Goal: Task Accomplishment & Management: Complete application form

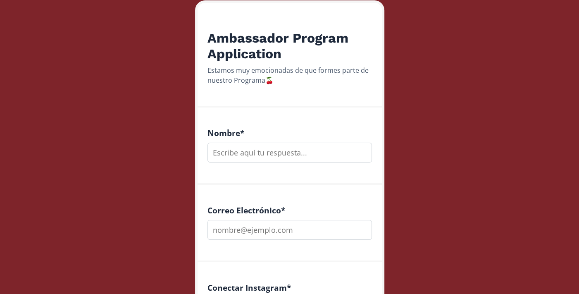
scroll to position [139, 0]
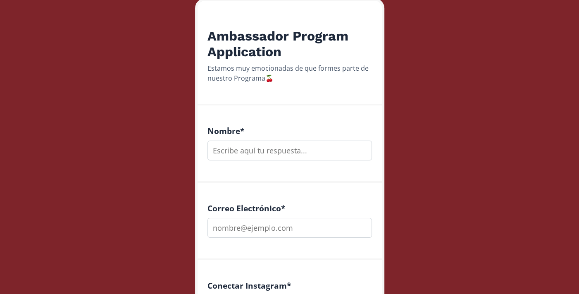
click at [281, 154] on input "text" at bounding box center [290, 151] width 165 height 20
type input "[PERSON_NAME]"
click at [275, 228] on input "email" at bounding box center [290, 228] width 165 height 20
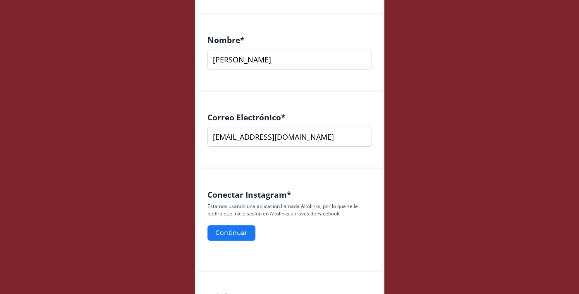
scroll to position [251, 0]
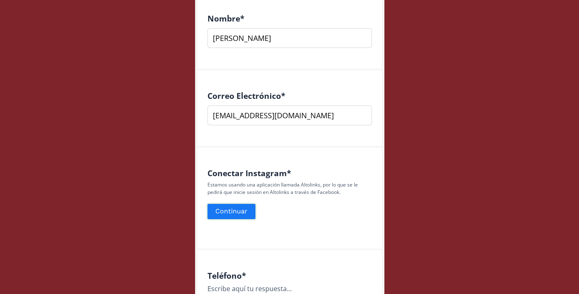
type input "[EMAIL_ADDRESS][DOMAIN_NAME]"
click at [240, 210] on button "Continuar" at bounding box center [231, 212] width 50 height 18
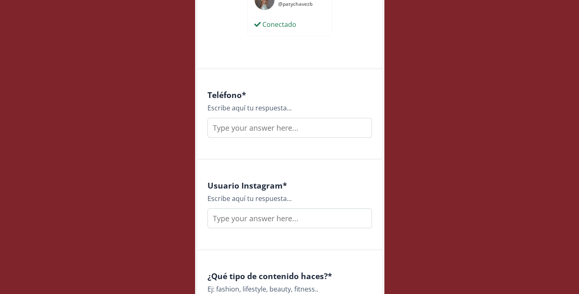
scroll to position [465, 0]
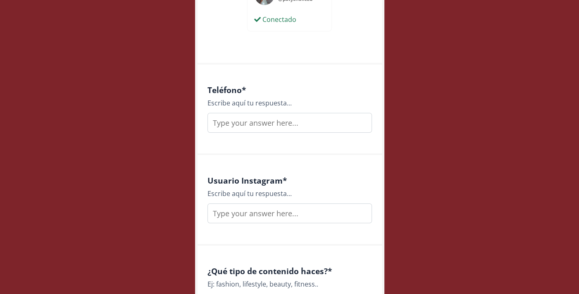
click at [298, 120] on input "text" at bounding box center [290, 123] width 165 height 20
type input "6182200430"
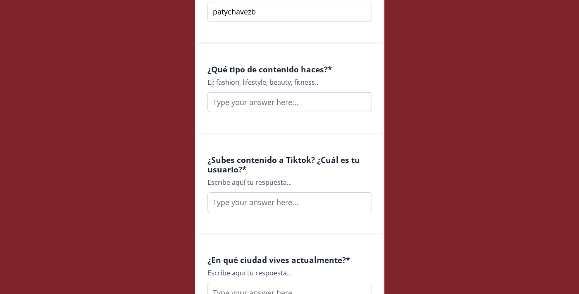
scroll to position [667, 0]
type input "patychavezb"
type input "fashion fitness"
click at [275, 203] on input "text" at bounding box center [290, 202] width 165 height 20
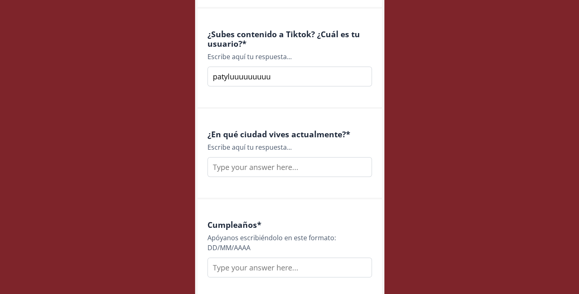
scroll to position [796, 0]
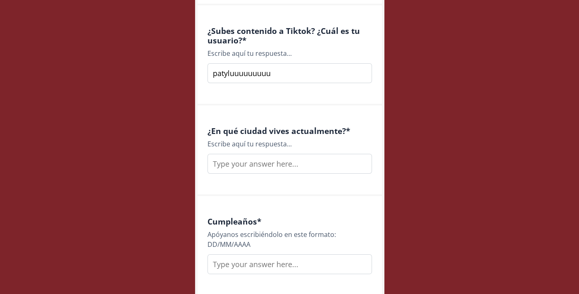
type input "patyluuuuuuuuu"
click at [278, 163] on input "text" at bounding box center [290, 164] width 165 height 20
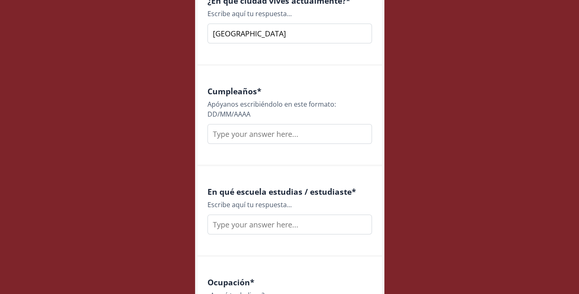
scroll to position [931, 0]
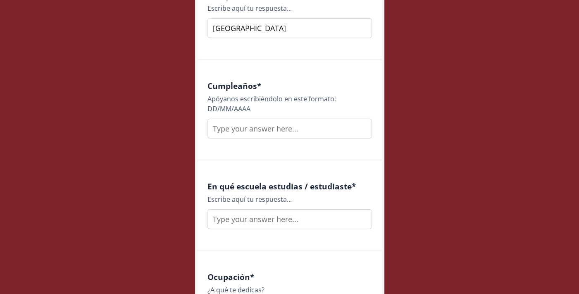
type input "[GEOGRAPHIC_DATA]"
click at [252, 128] on input "text" at bounding box center [290, 129] width 165 height 20
type input "[DATE]"
click at [269, 226] on input "text" at bounding box center [290, 219] width 165 height 20
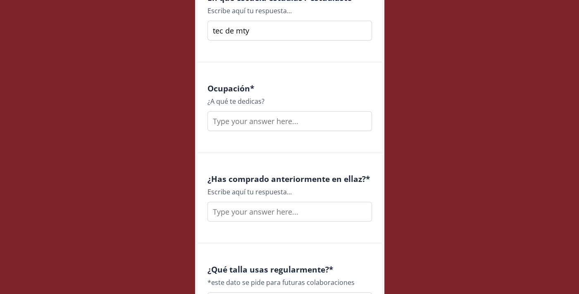
scroll to position [1120, 0]
type input "tec de mty"
click at [268, 119] on input "text" at bounding box center [290, 121] width 165 height 20
type input "trabajo en mi empresa familiar"
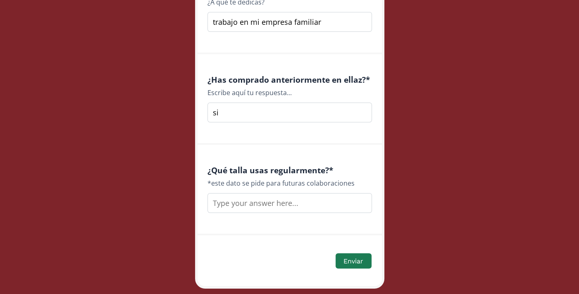
scroll to position [1231, 0]
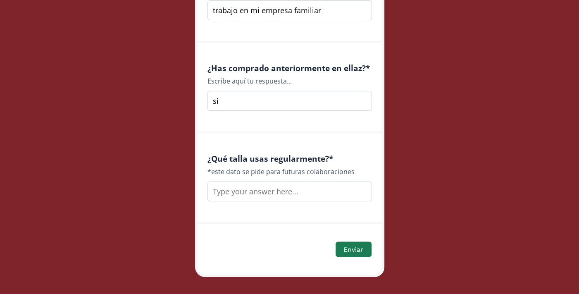
type input "si"
click at [258, 188] on input "text" at bounding box center [290, 192] width 165 height 20
type input "M"
click at [351, 251] on button "Enviar" at bounding box center [354, 249] width 38 height 18
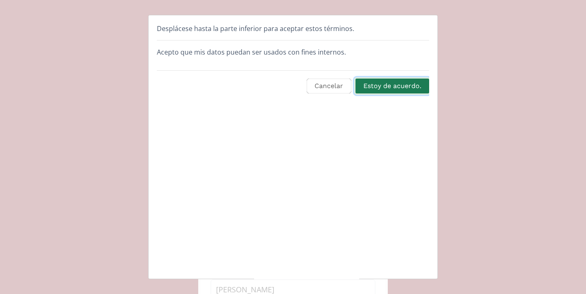
click at [393, 83] on button "Estoy de acuerdo." at bounding box center [392, 86] width 76 height 18
